Goal: Feedback & Contribution: Leave review/rating

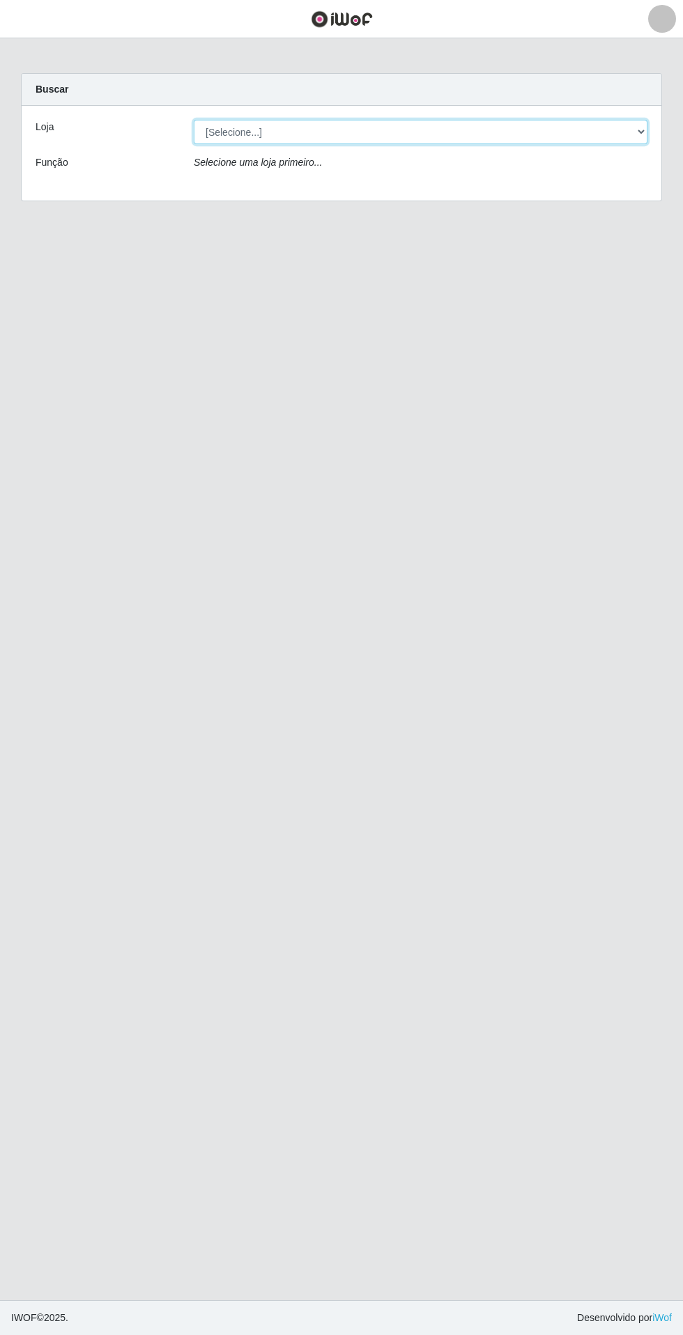
click at [481, 141] on select "[Selecione...] Extrabom - Loja 05 [GEOGRAPHIC_DATA]" at bounding box center [420, 132] width 453 height 24
select select "494"
click at [194, 120] on select "[Selecione...] Extrabom - Loja 05 [GEOGRAPHIC_DATA]" at bounding box center [420, 132] width 453 height 24
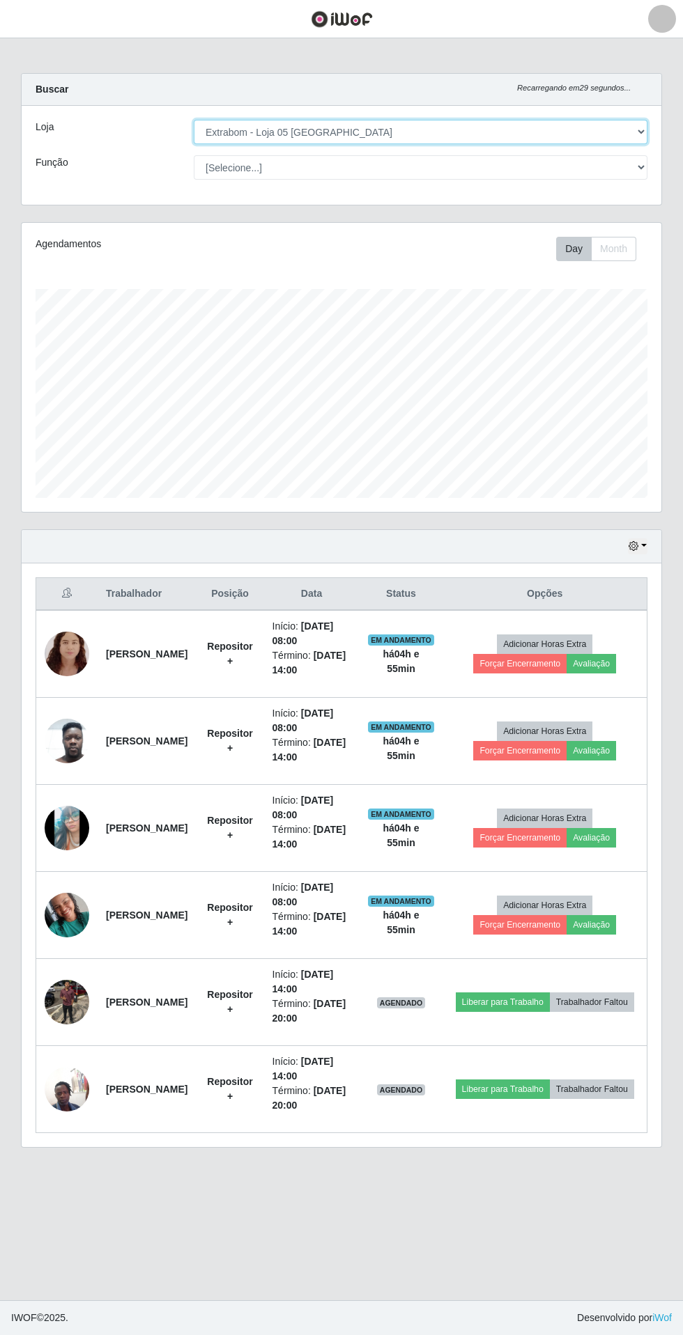
scroll to position [289, 639]
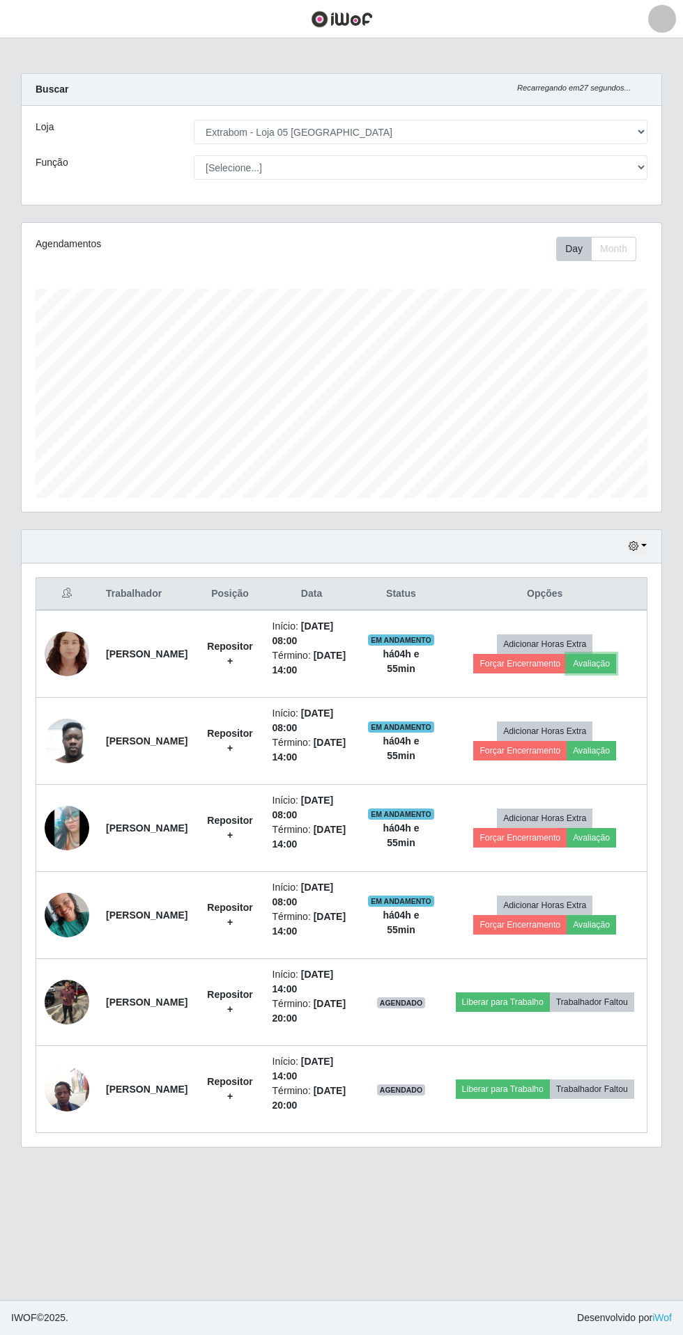
click at [605, 667] on button "Avaliação" at bounding box center [590, 664] width 49 height 20
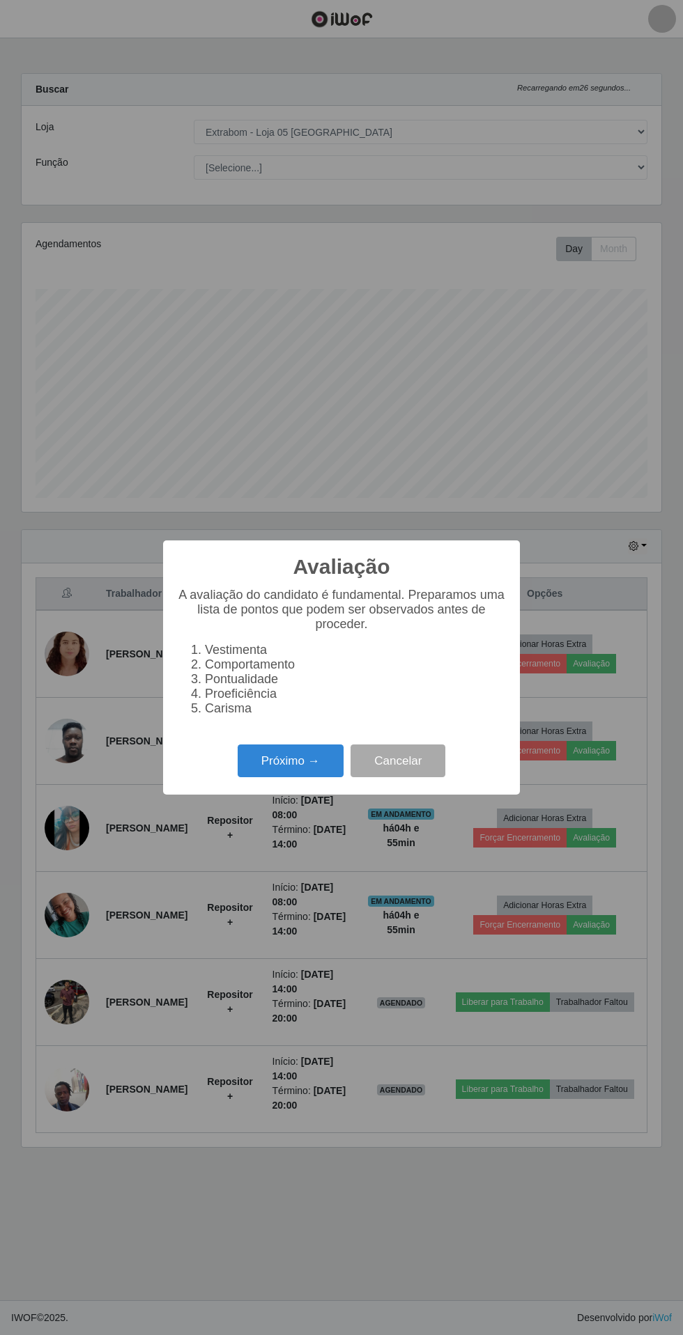
click at [265, 751] on button "Próximo →" at bounding box center [291, 761] width 106 height 33
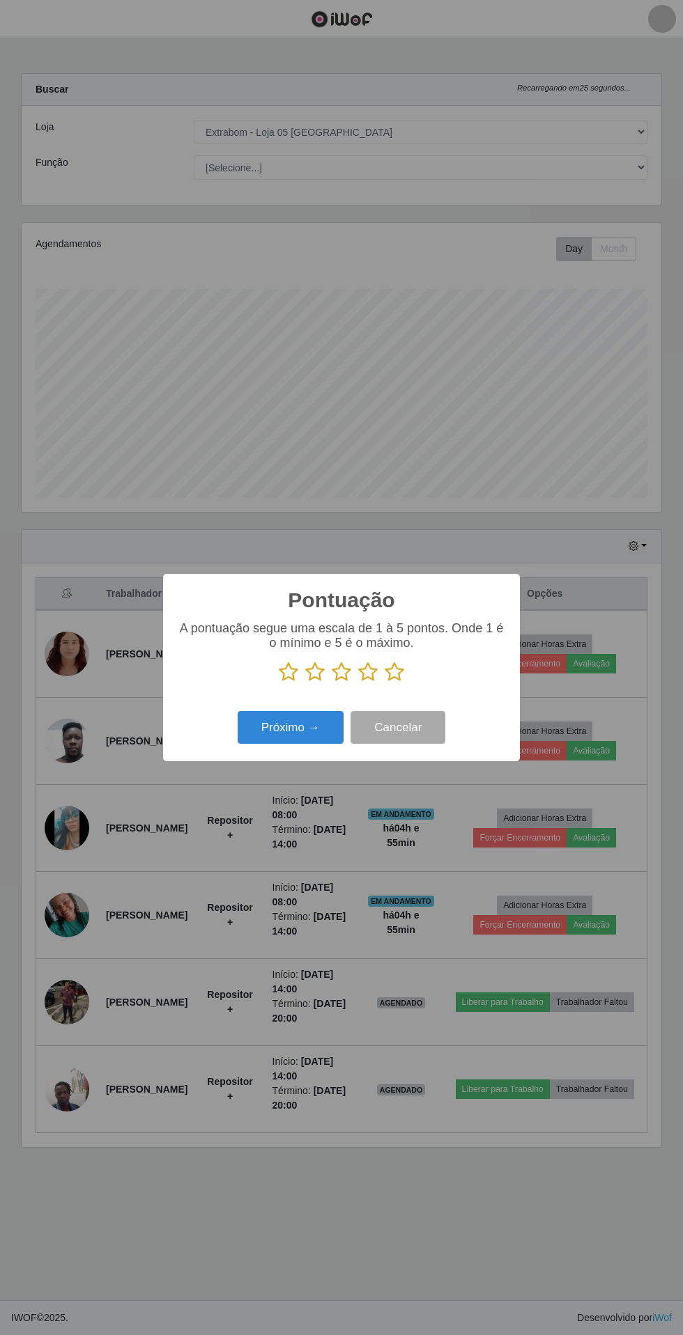
click at [389, 671] on icon at bounding box center [395, 672] width 20 height 21
click at [385, 683] on input "radio" at bounding box center [385, 683] width 0 height 0
click at [278, 728] on button "Próximo →" at bounding box center [291, 727] width 106 height 33
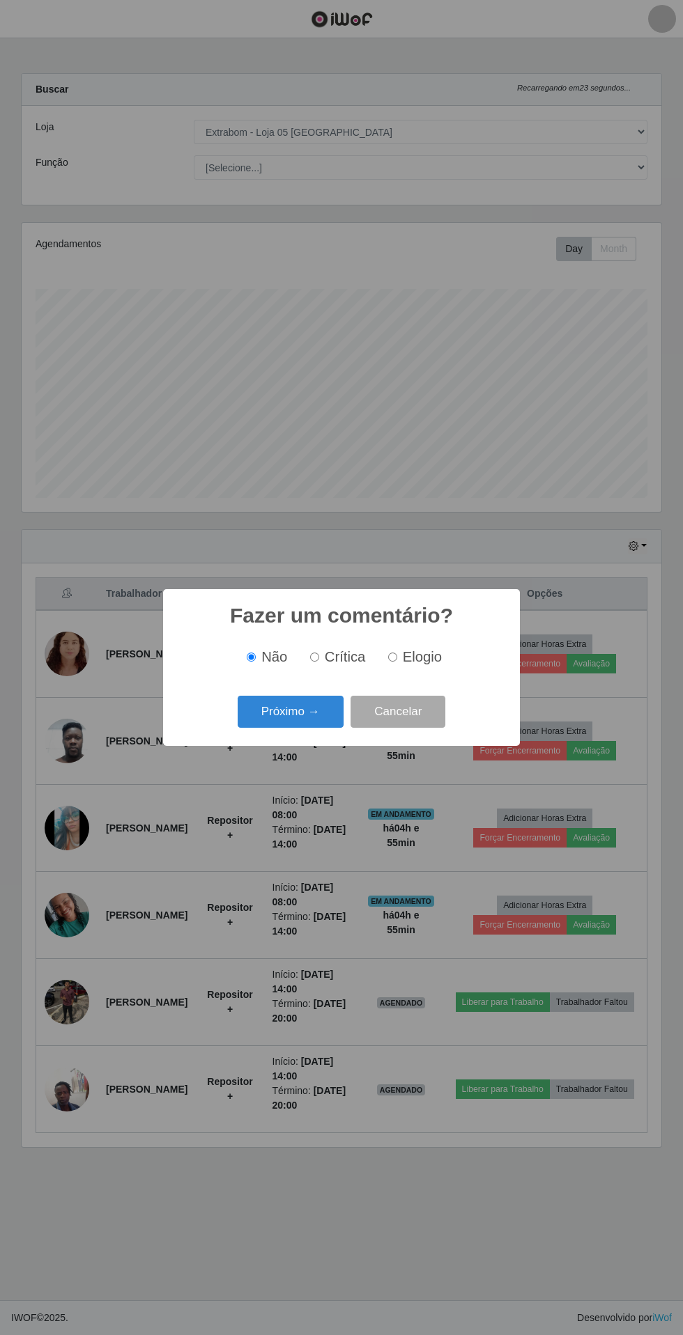
click at [277, 708] on button "Próximo →" at bounding box center [291, 712] width 106 height 33
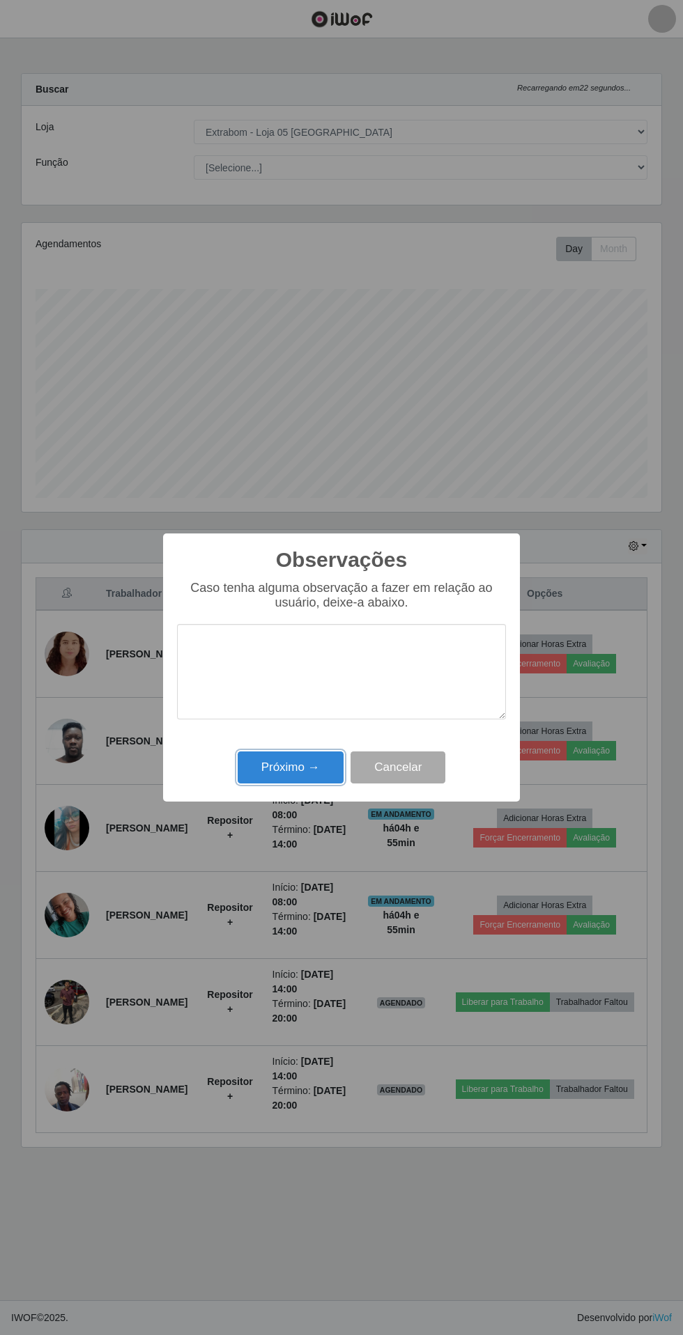
click at [267, 774] on button "Próximo →" at bounding box center [291, 768] width 106 height 33
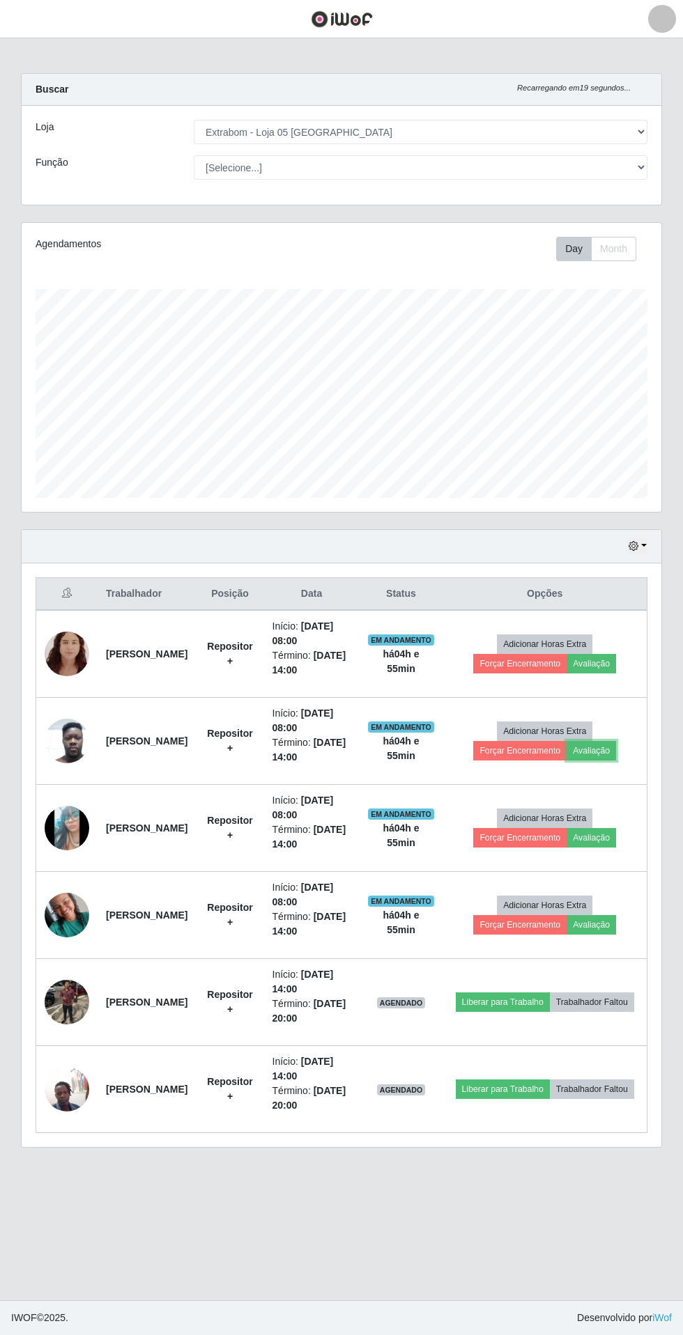
click at [604, 749] on button "Avaliação" at bounding box center [590, 751] width 49 height 20
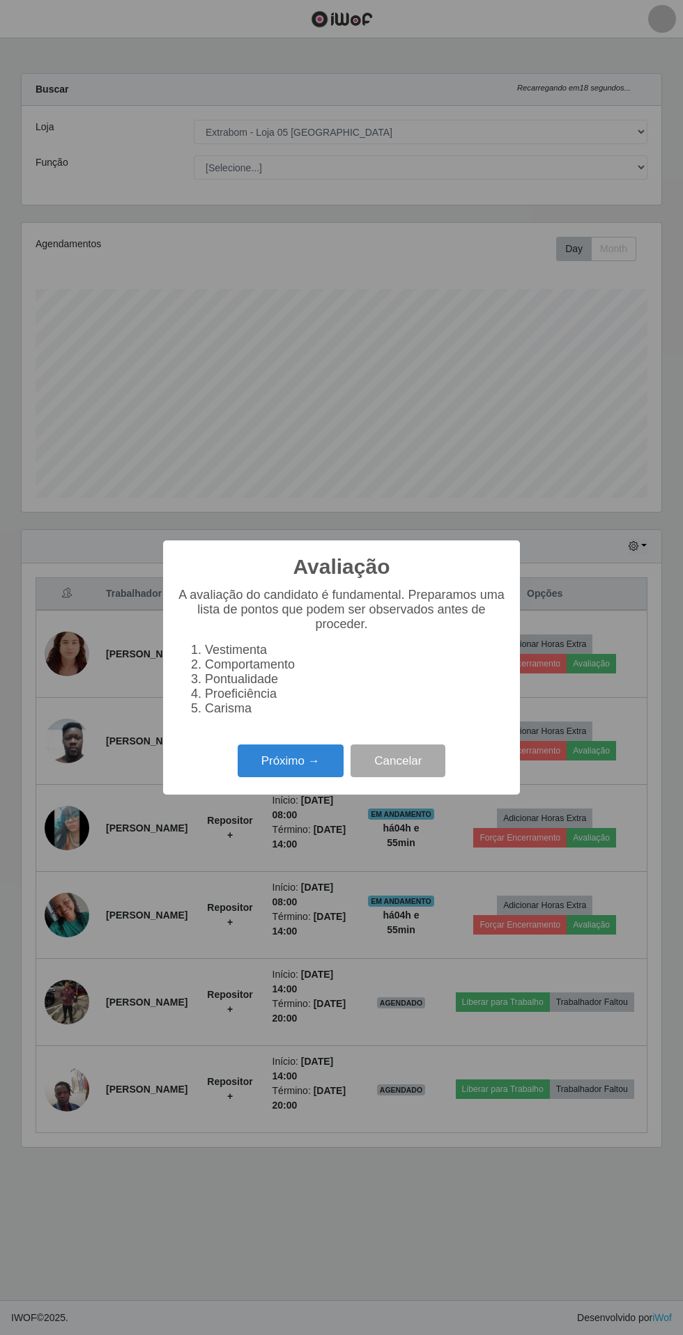
click at [267, 772] on button "Próximo →" at bounding box center [291, 761] width 106 height 33
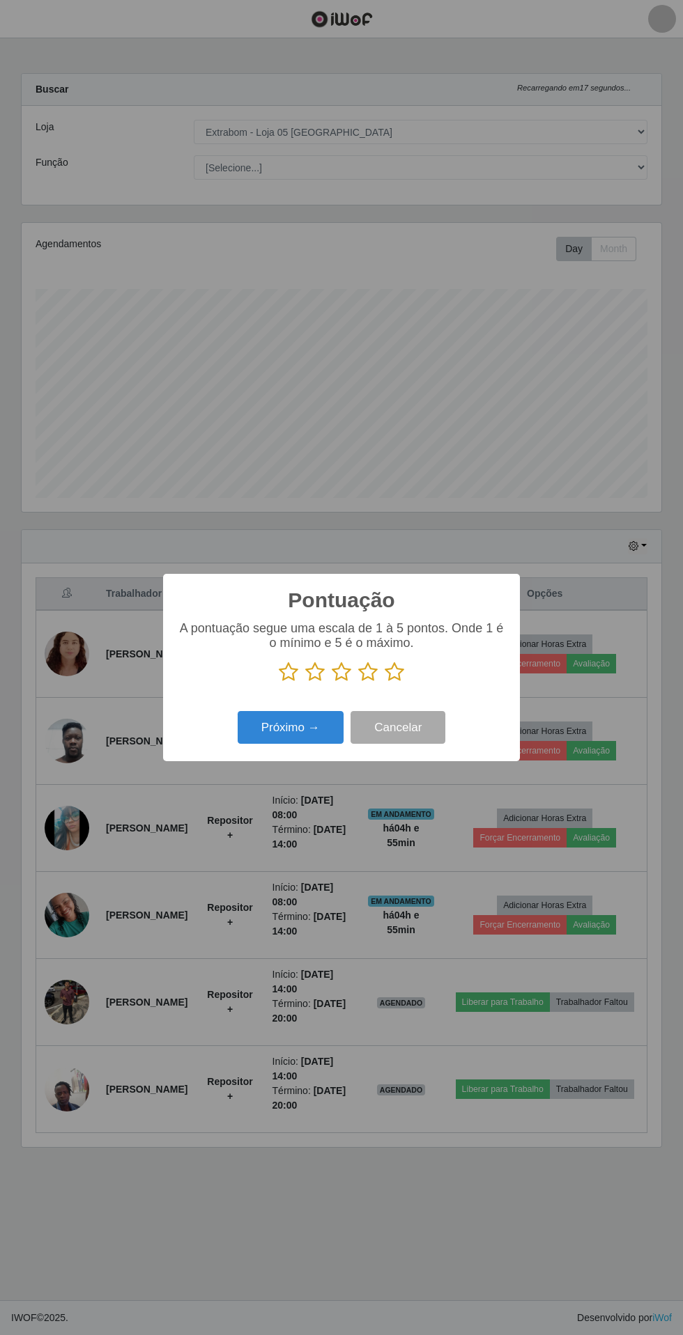
click at [394, 671] on icon at bounding box center [395, 672] width 20 height 21
click at [385, 683] on input "radio" at bounding box center [385, 683] width 0 height 0
click at [286, 727] on button "Próximo →" at bounding box center [291, 727] width 106 height 33
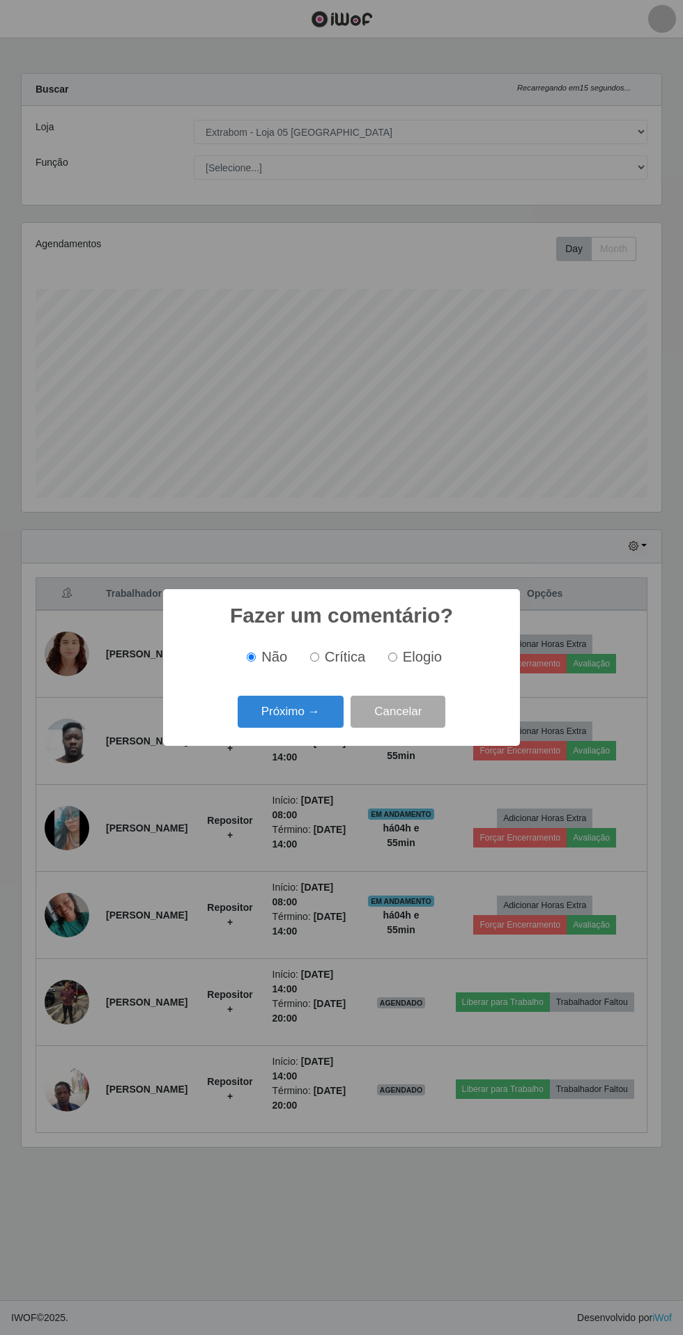
click at [309, 705] on button "Próximo →" at bounding box center [291, 712] width 106 height 33
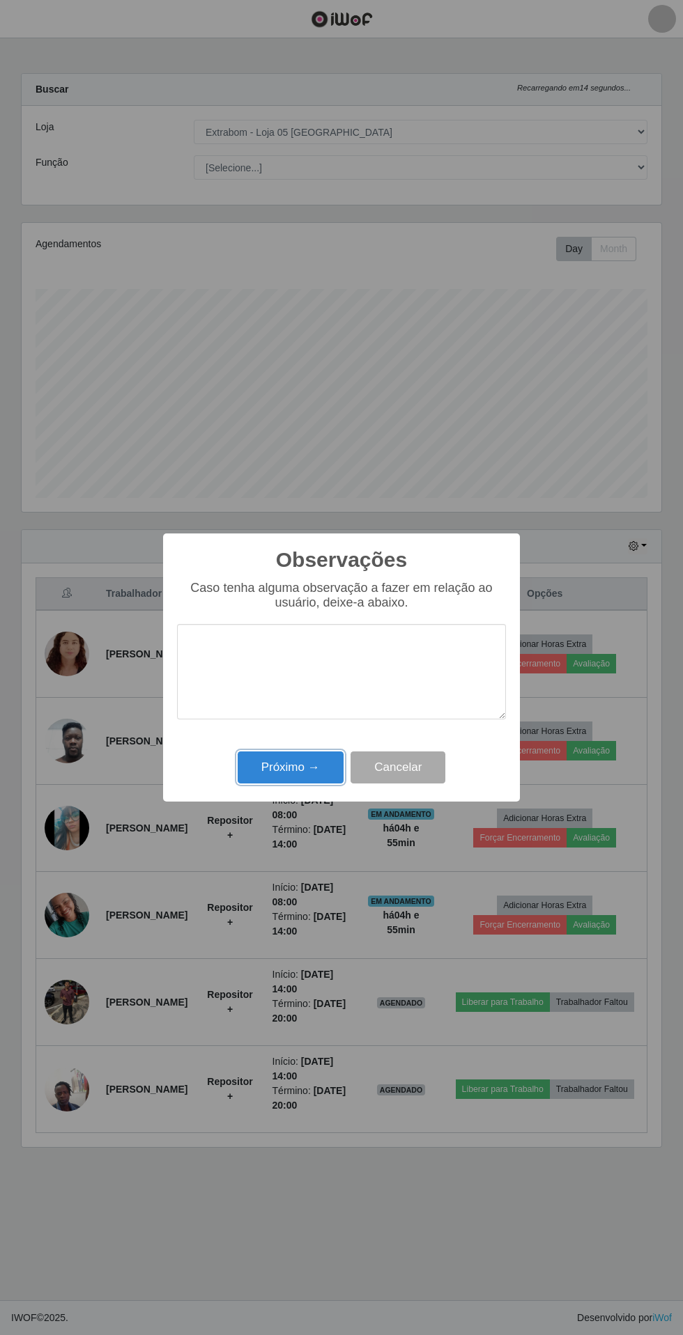
click at [294, 775] on button "Próximo →" at bounding box center [291, 768] width 106 height 33
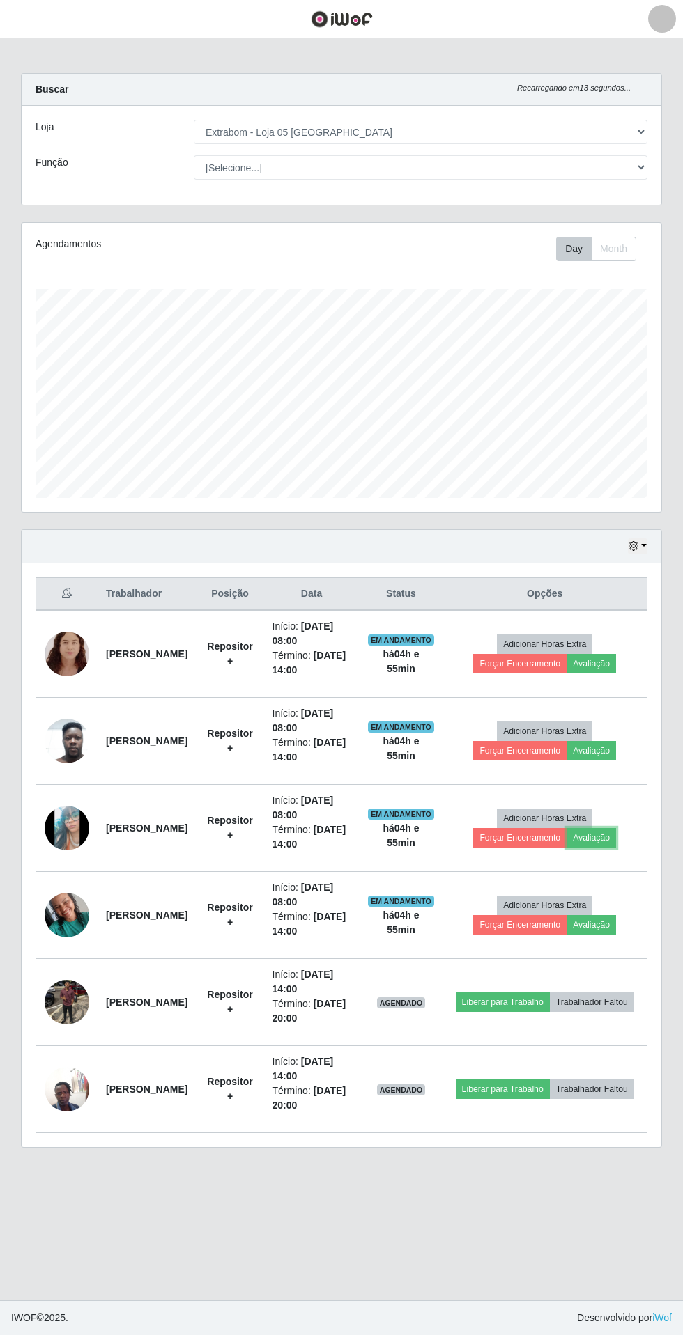
click at [596, 835] on button "Avaliação" at bounding box center [590, 838] width 49 height 20
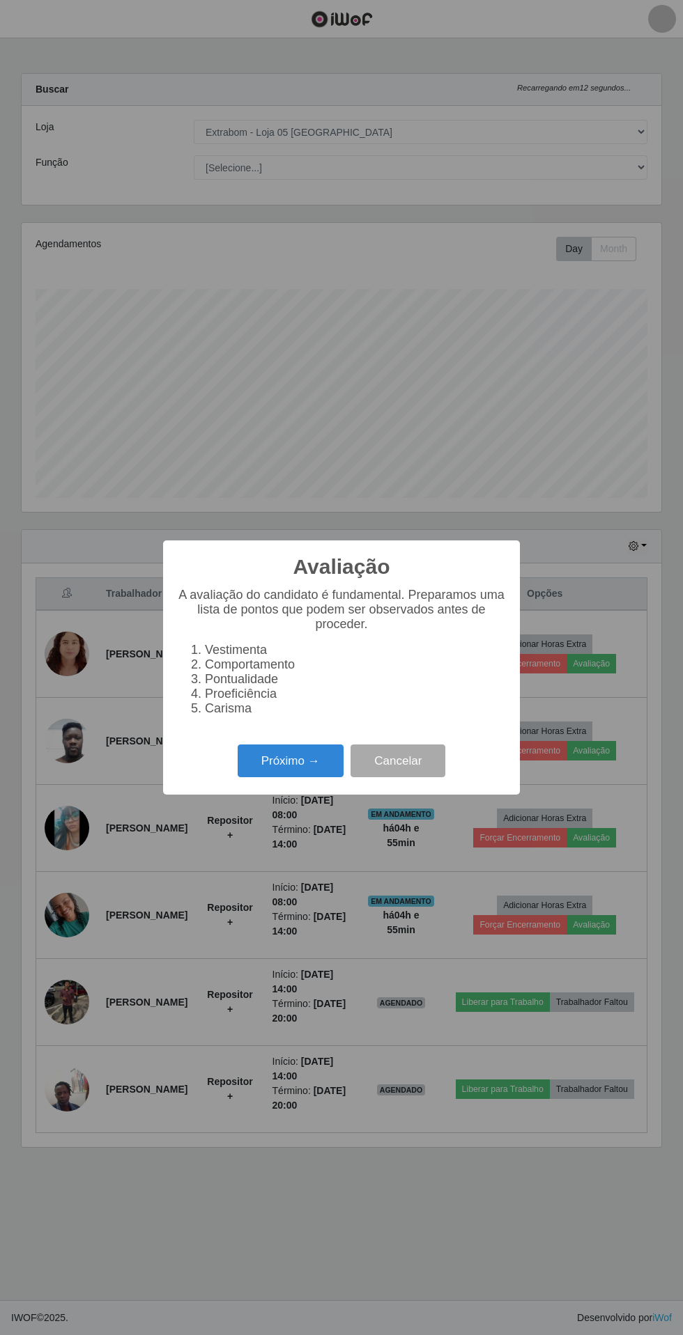
click at [267, 772] on button "Próximo →" at bounding box center [291, 761] width 106 height 33
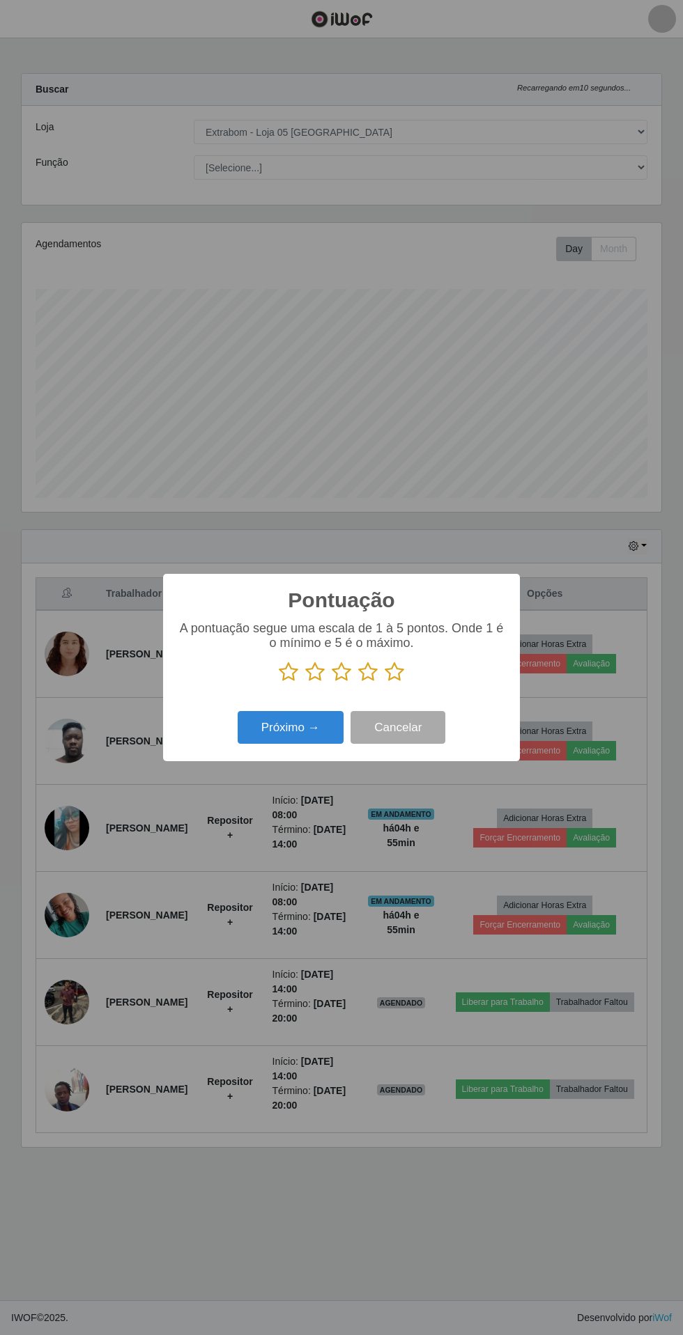
click at [390, 674] on icon at bounding box center [395, 672] width 20 height 21
click at [385, 683] on input "radio" at bounding box center [385, 683] width 0 height 0
click at [286, 727] on button "Próximo →" at bounding box center [291, 727] width 106 height 33
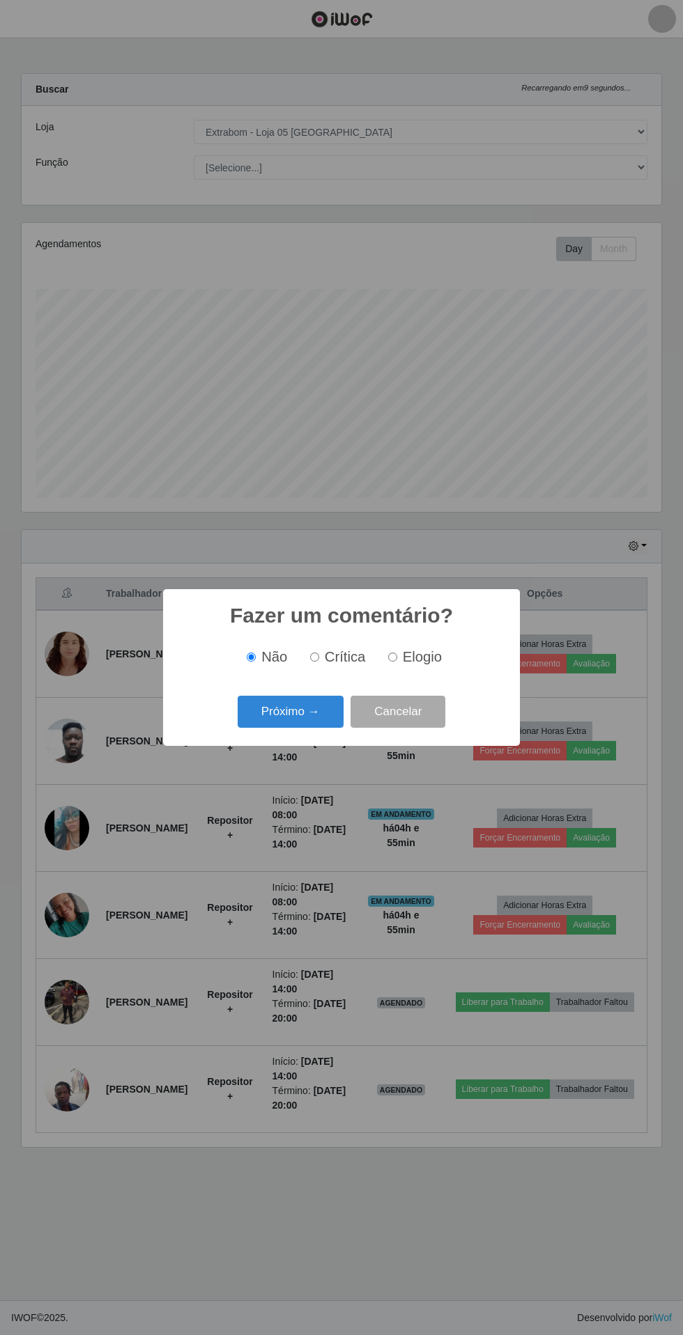
click at [281, 718] on button "Próximo →" at bounding box center [291, 712] width 106 height 33
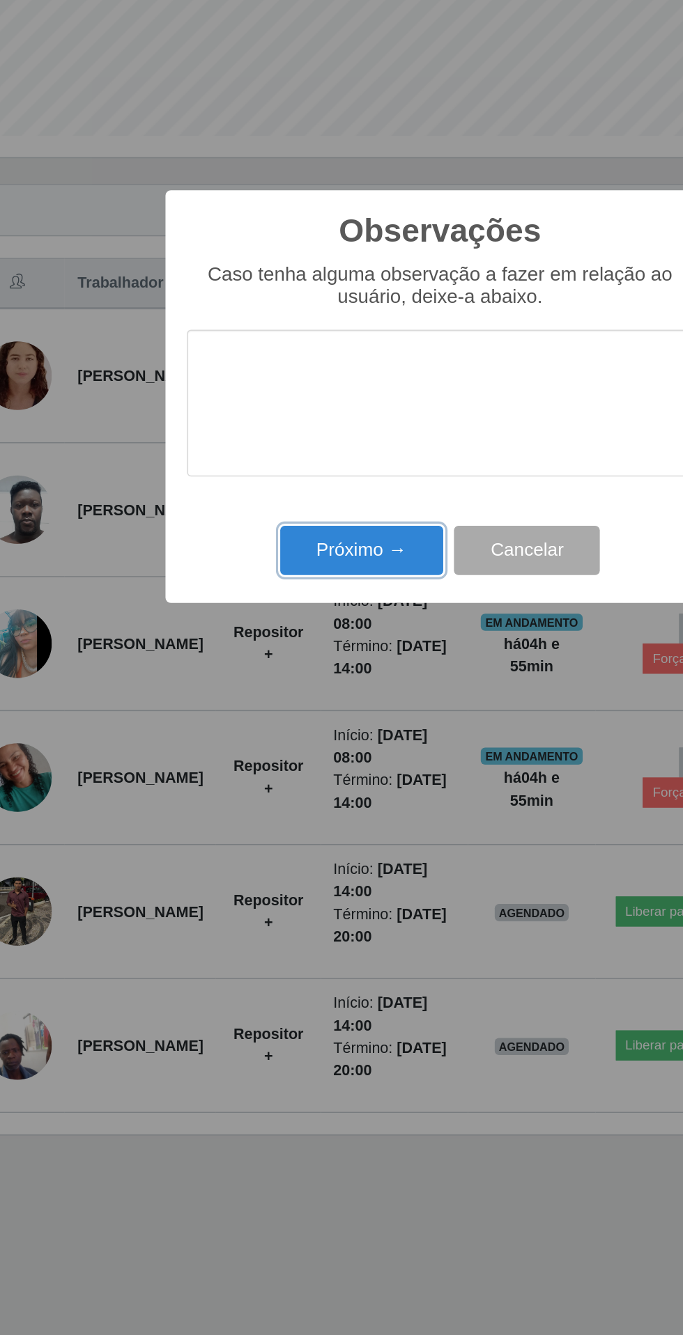
click at [262, 764] on button "Próximo →" at bounding box center [291, 768] width 106 height 33
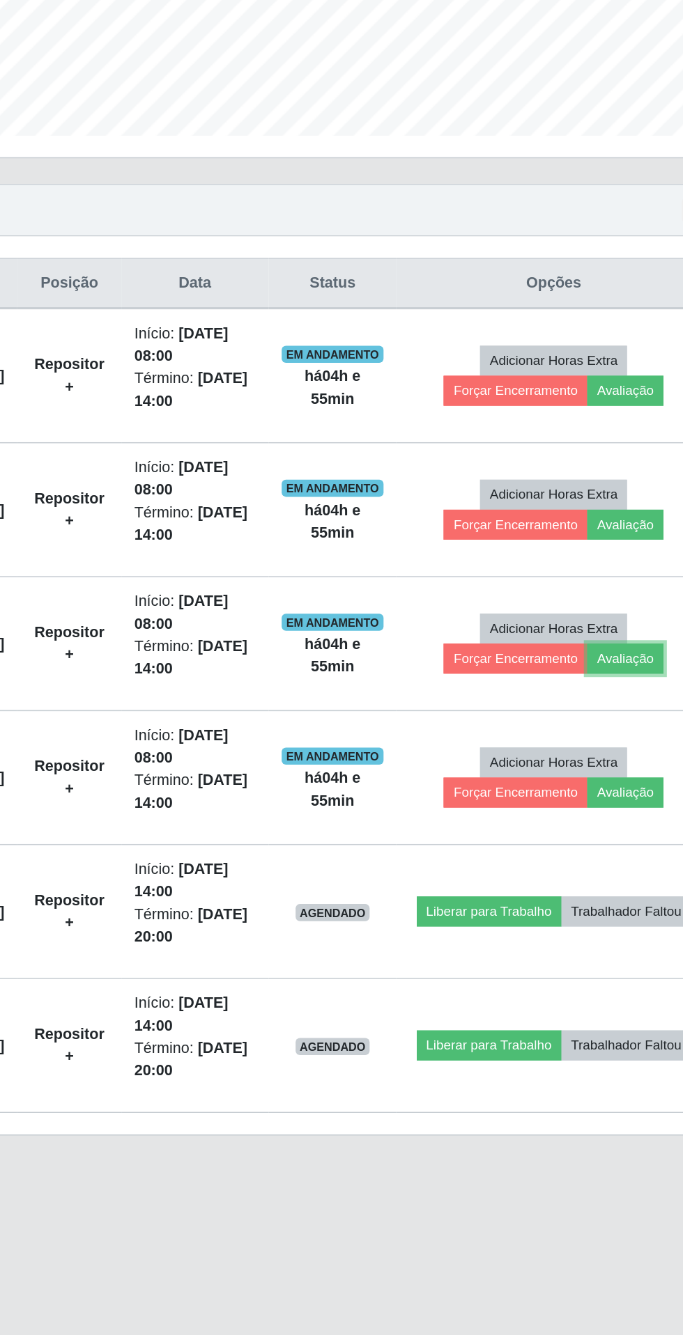
scroll to position [0, 0]
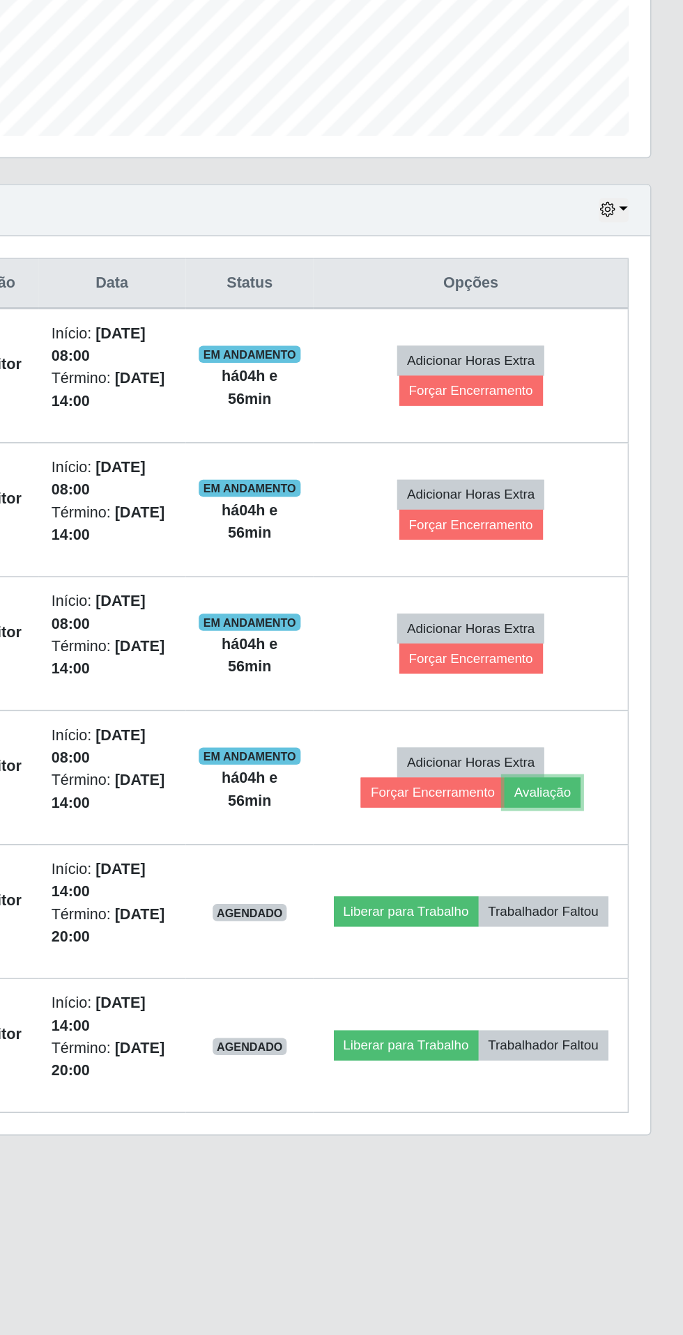
click at [607, 926] on button "Avaliação" at bounding box center [590, 925] width 49 height 20
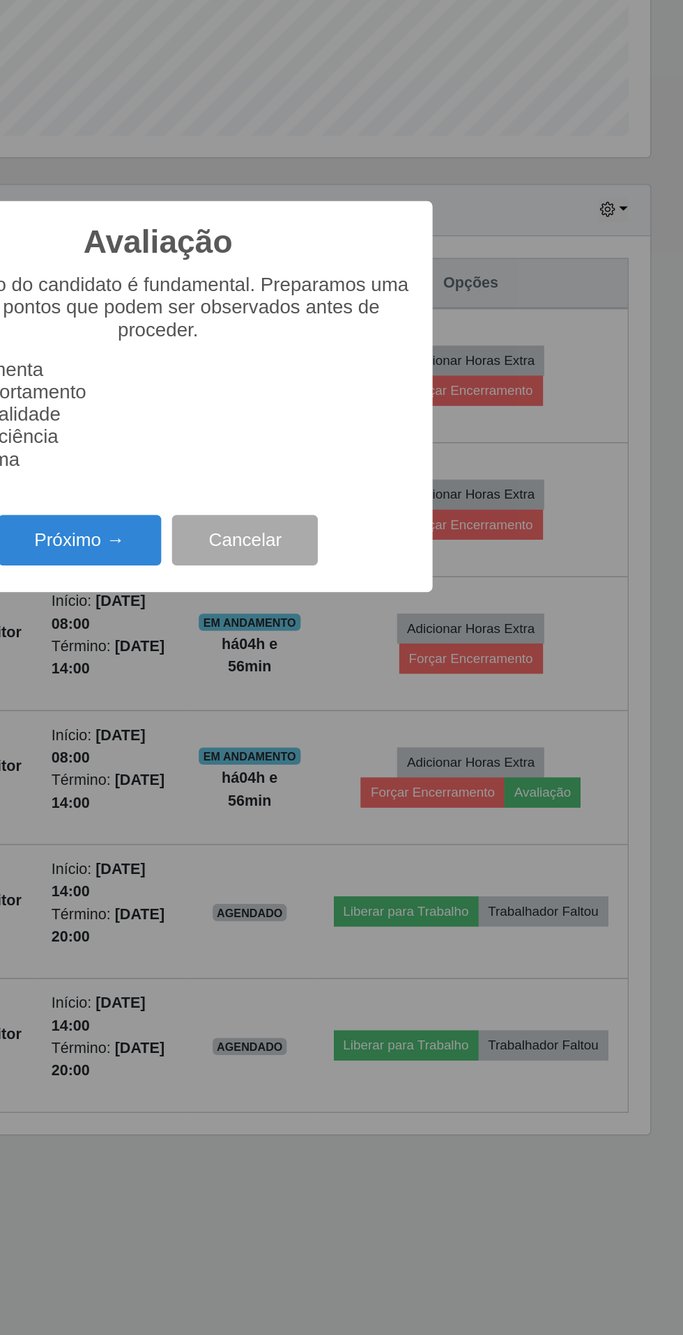
click at [295, 752] on button "Próximo →" at bounding box center [291, 761] width 106 height 33
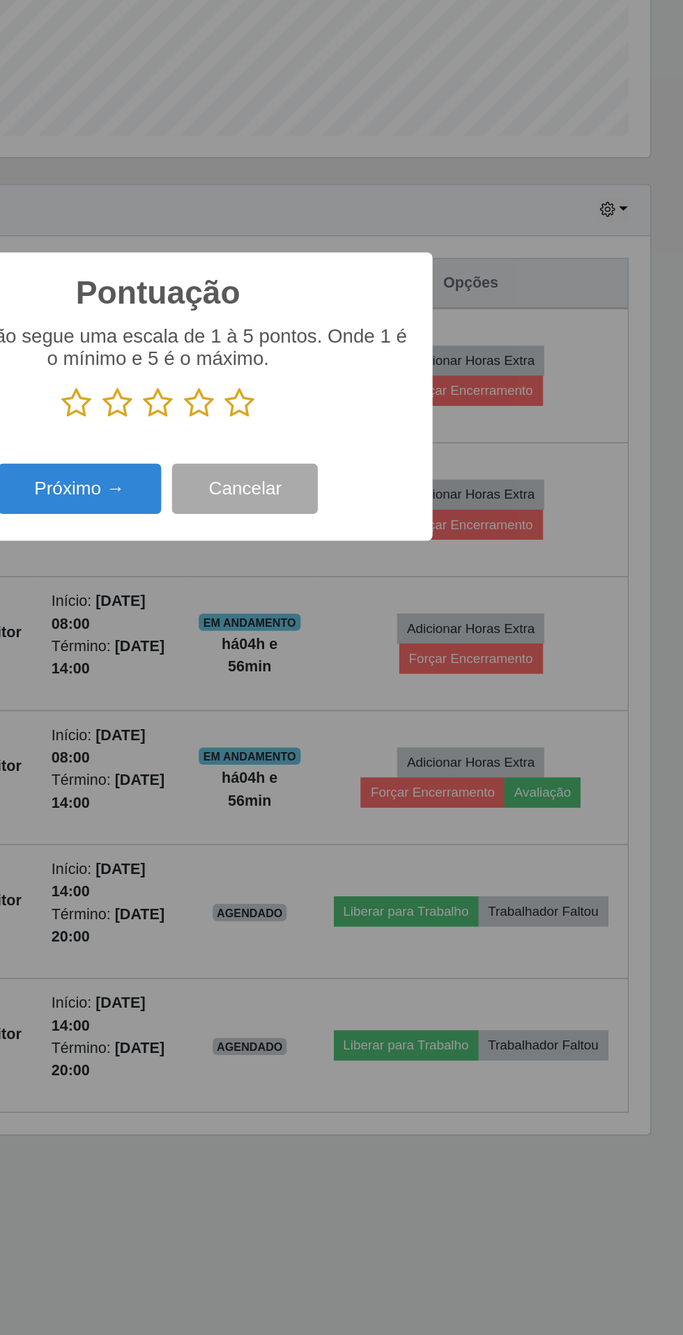
click at [394, 666] on icon at bounding box center [395, 672] width 20 height 21
click at [385, 683] on input "radio" at bounding box center [385, 683] width 0 height 0
click at [306, 724] on button "Próximo →" at bounding box center [291, 727] width 106 height 33
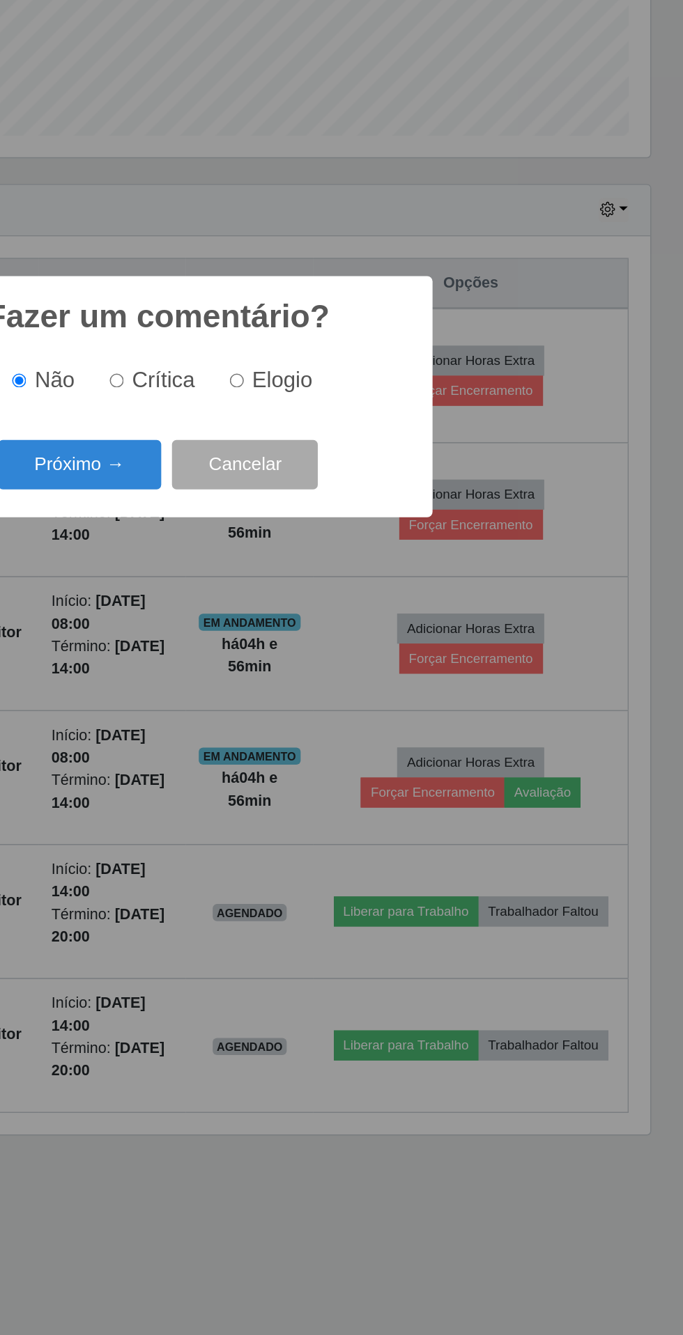
click at [300, 716] on button "Próximo →" at bounding box center [291, 712] width 106 height 33
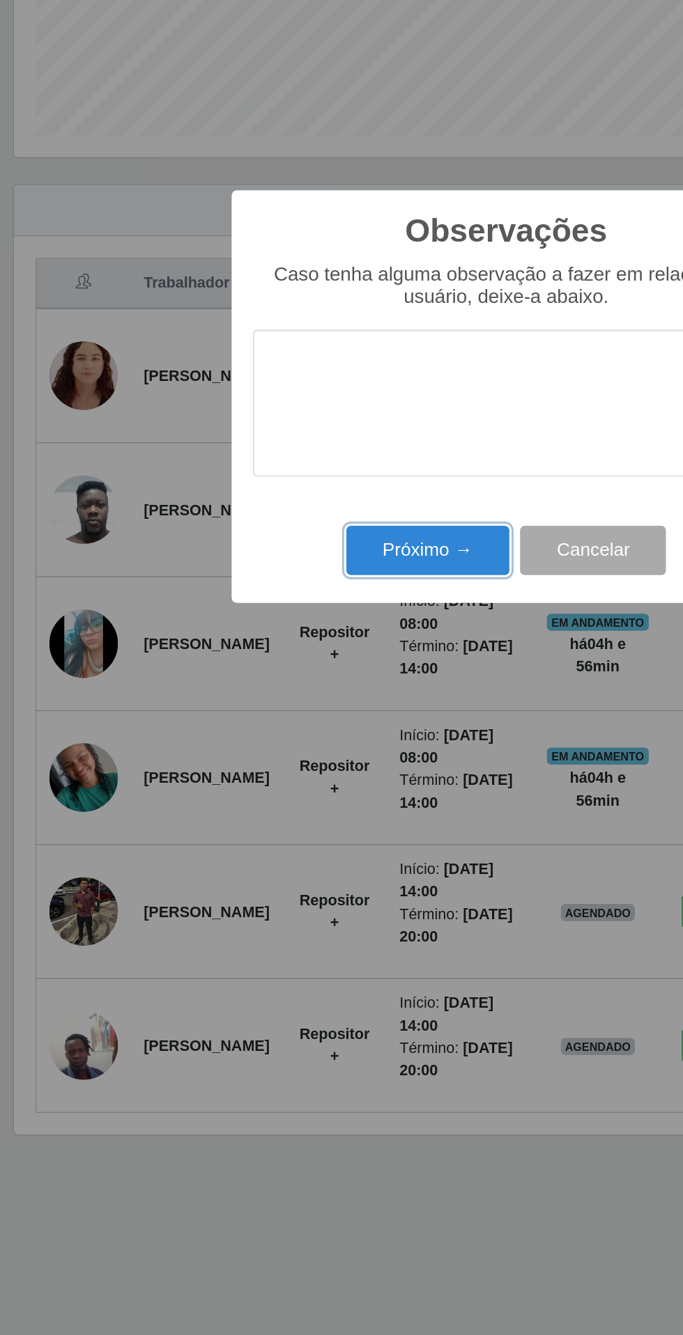
click at [270, 773] on button "Próximo →" at bounding box center [291, 768] width 106 height 33
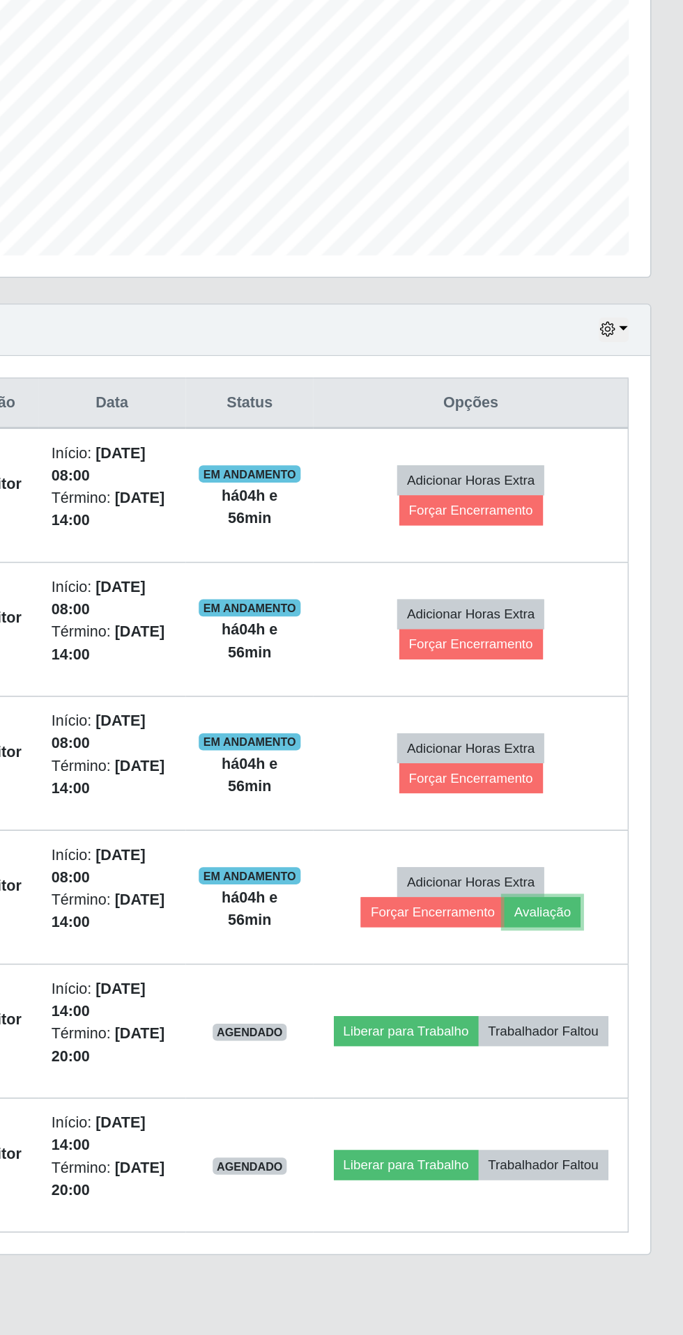
click at [606, 925] on button "Avaliação" at bounding box center [590, 925] width 49 height 20
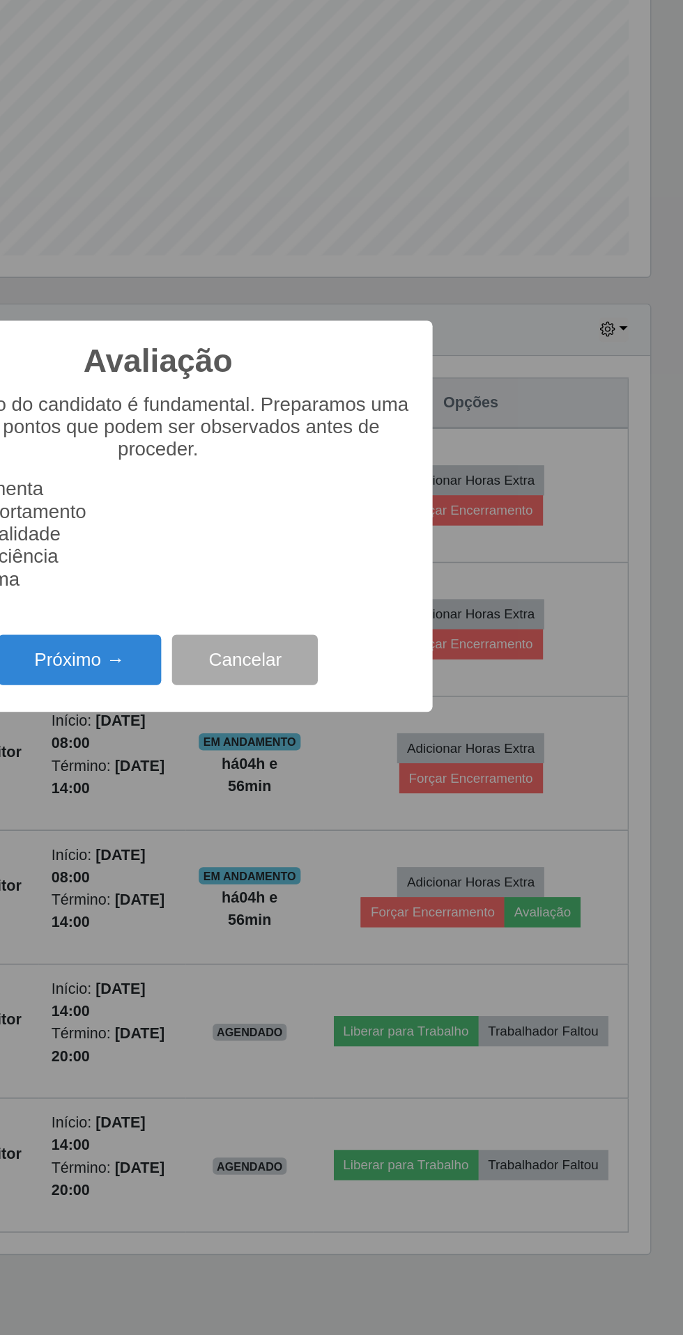
click at [318, 777] on button "Próximo →" at bounding box center [291, 761] width 106 height 33
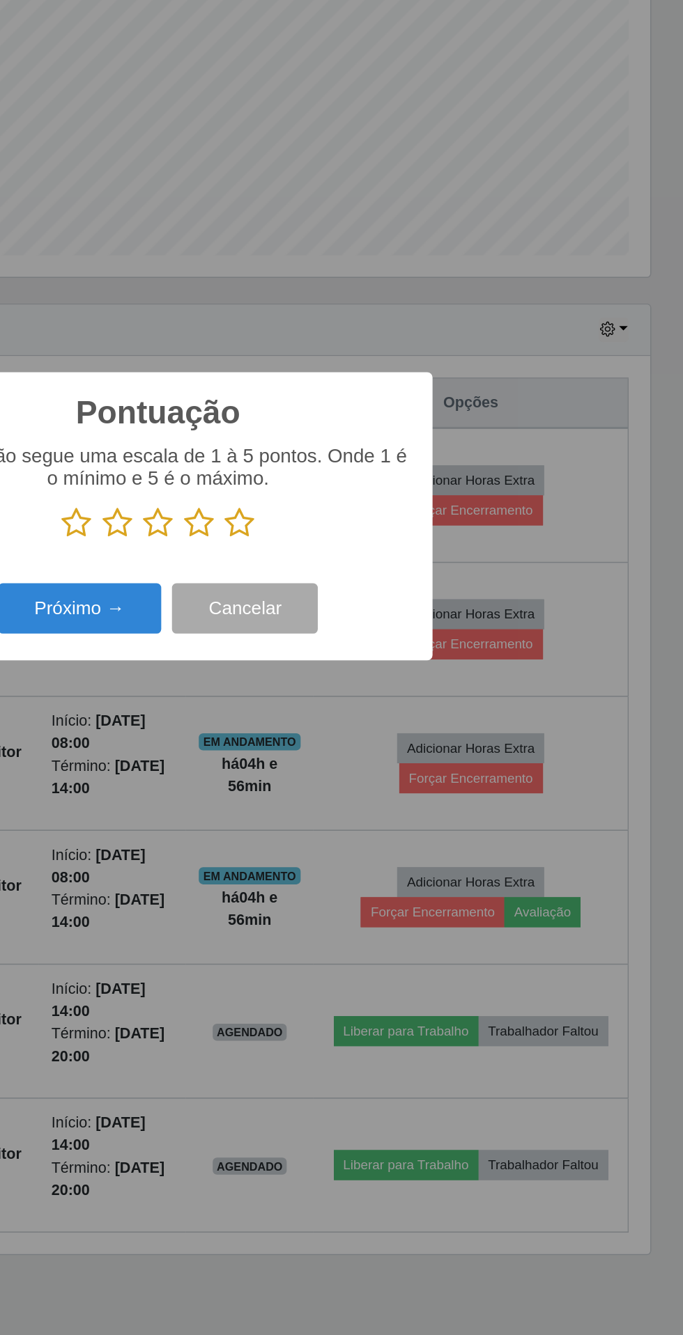
click at [396, 683] on icon at bounding box center [395, 672] width 20 height 21
click at [385, 683] on input "radio" at bounding box center [385, 683] width 0 height 0
click at [320, 744] on button "Próximo →" at bounding box center [291, 727] width 106 height 33
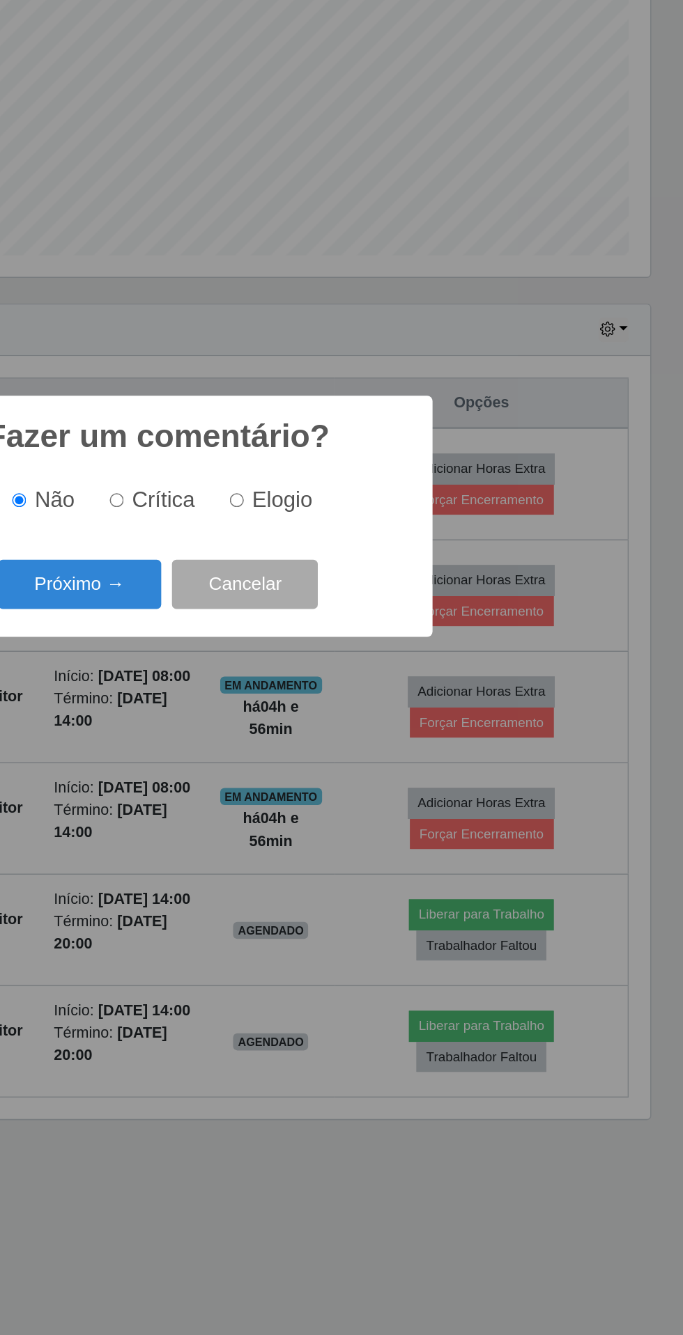
click at [320, 729] on button "Próximo →" at bounding box center [291, 712] width 106 height 33
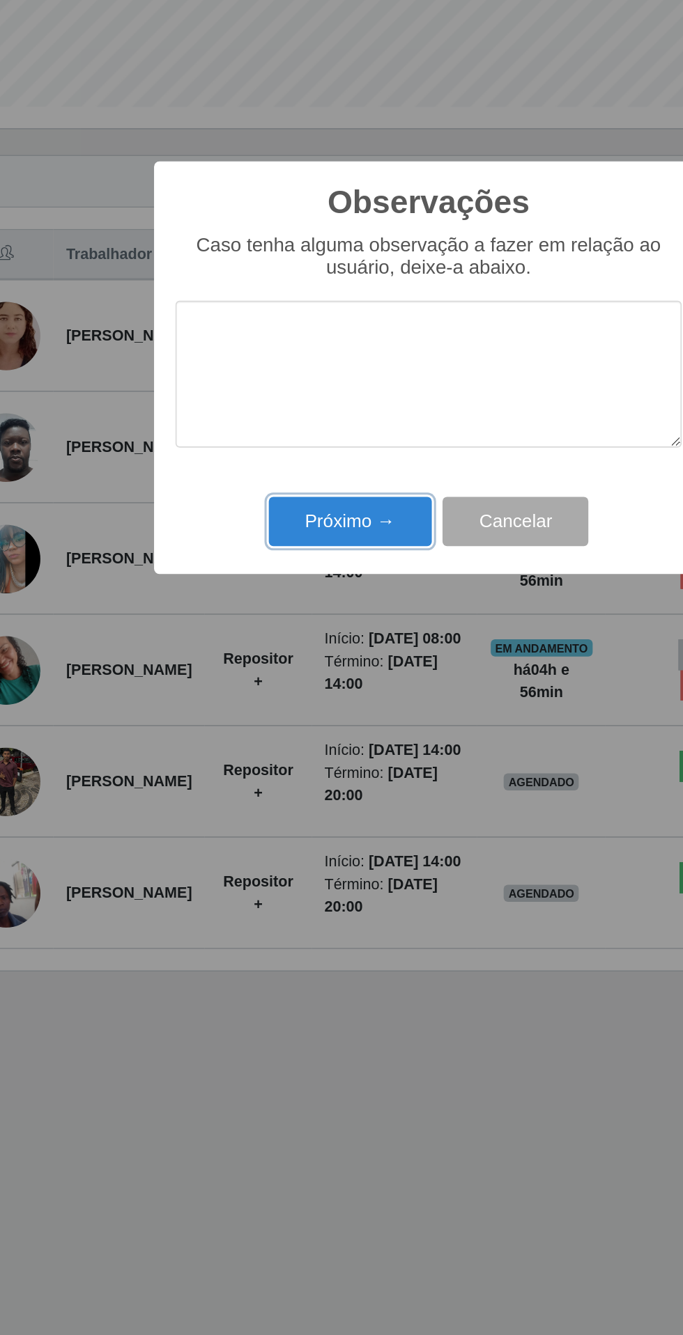
click at [292, 769] on button "Próximo →" at bounding box center [291, 768] width 106 height 33
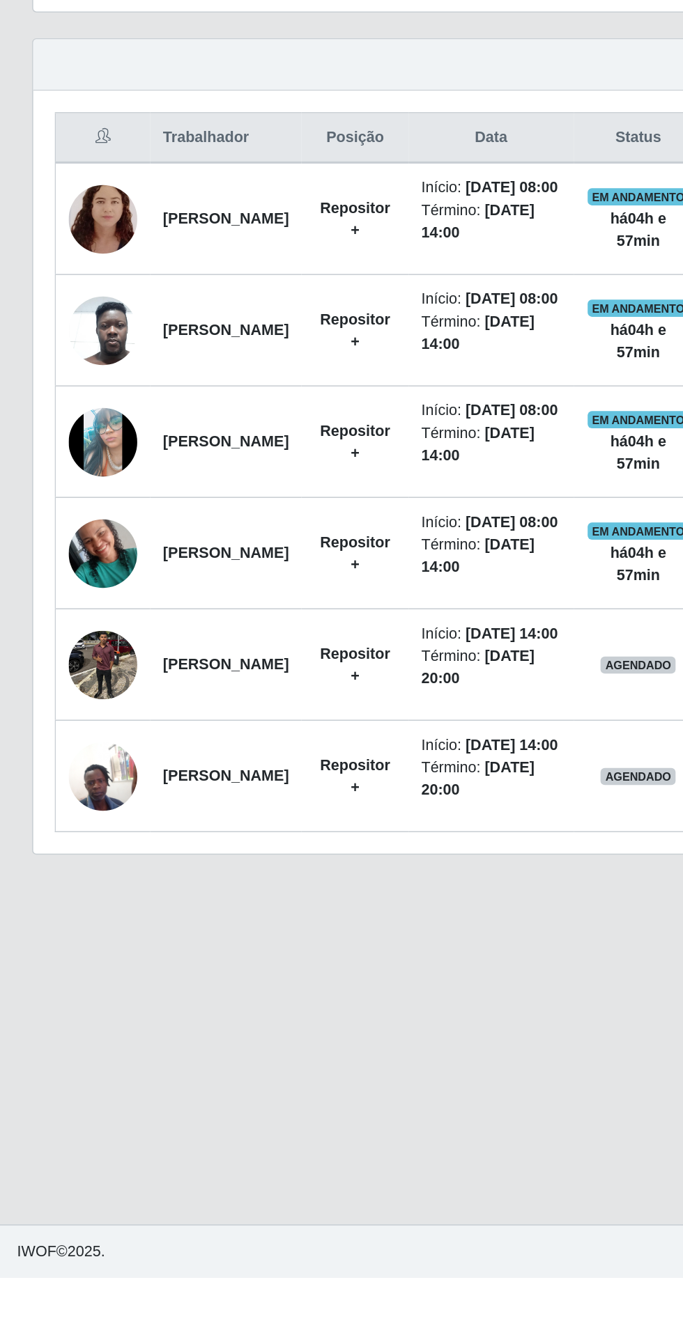
click at [196, 973] on td "[PERSON_NAME]" at bounding box center [147, 937] width 98 height 72
